Goal: Navigation & Orientation: Go to known website

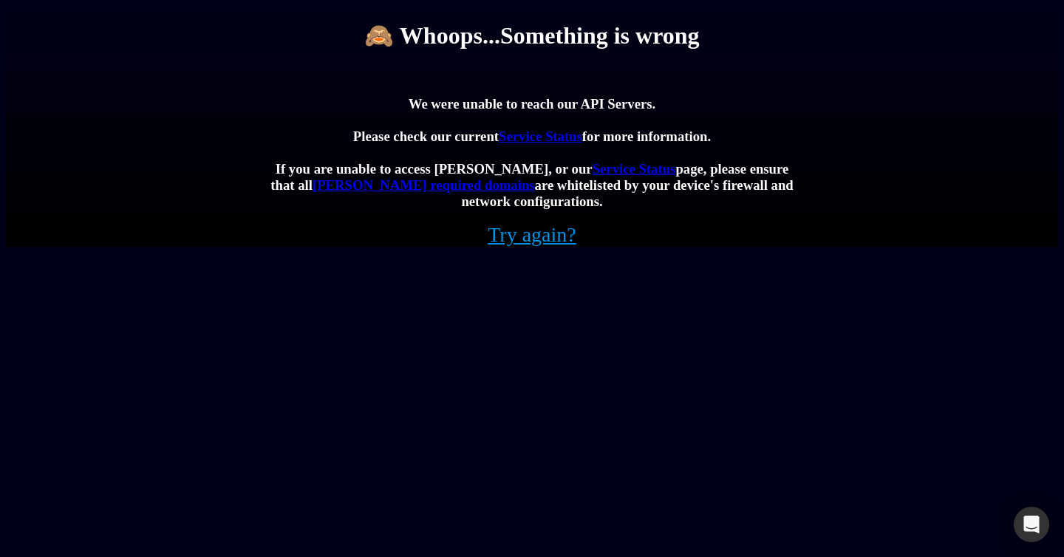
click at [548, 247] on link "Try again?" at bounding box center [532, 235] width 89 height 24
